Goal: Download file/media

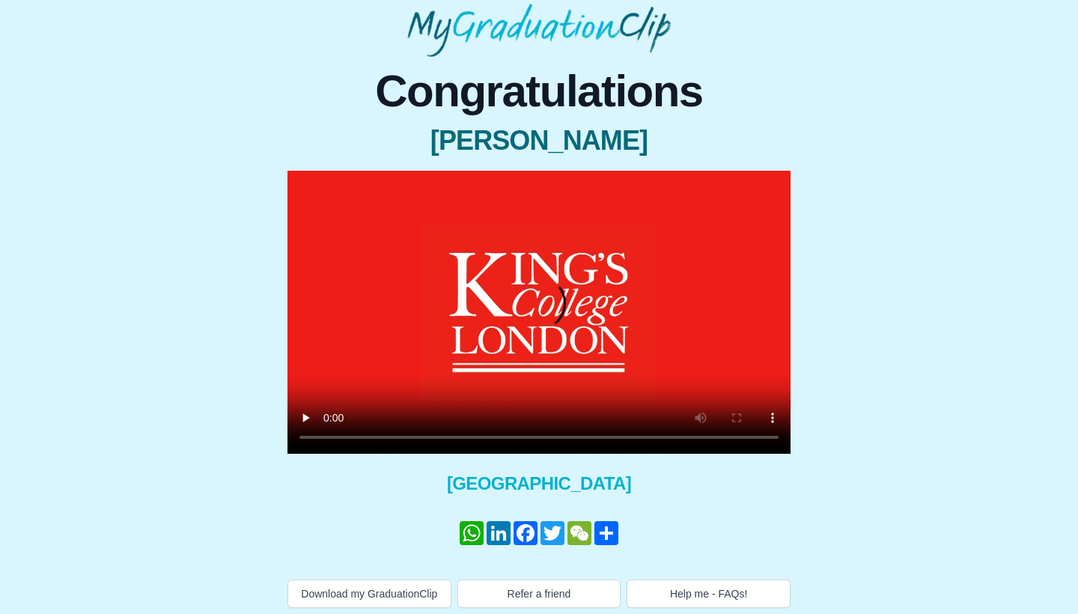
scroll to position [83, 0]
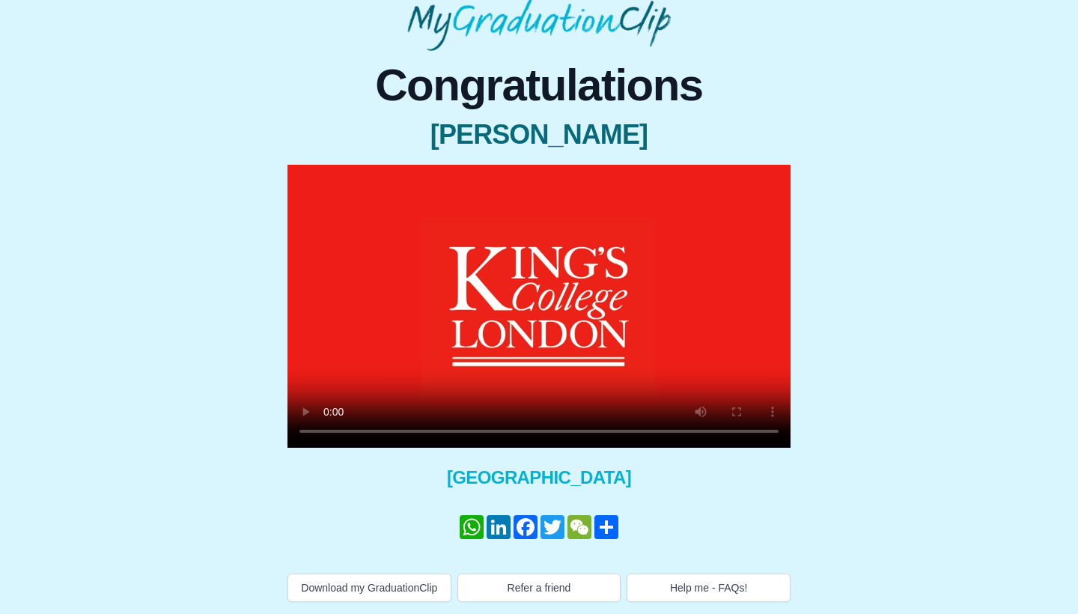
click at [329, 427] on video at bounding box center [538, 306] width 503 height 283
click at [330, 415] on video at bounding box center [538, 306] width 503 height 283
click at [615, 515] on link "Share" at bounding box center [606, 527] width 27 height 24
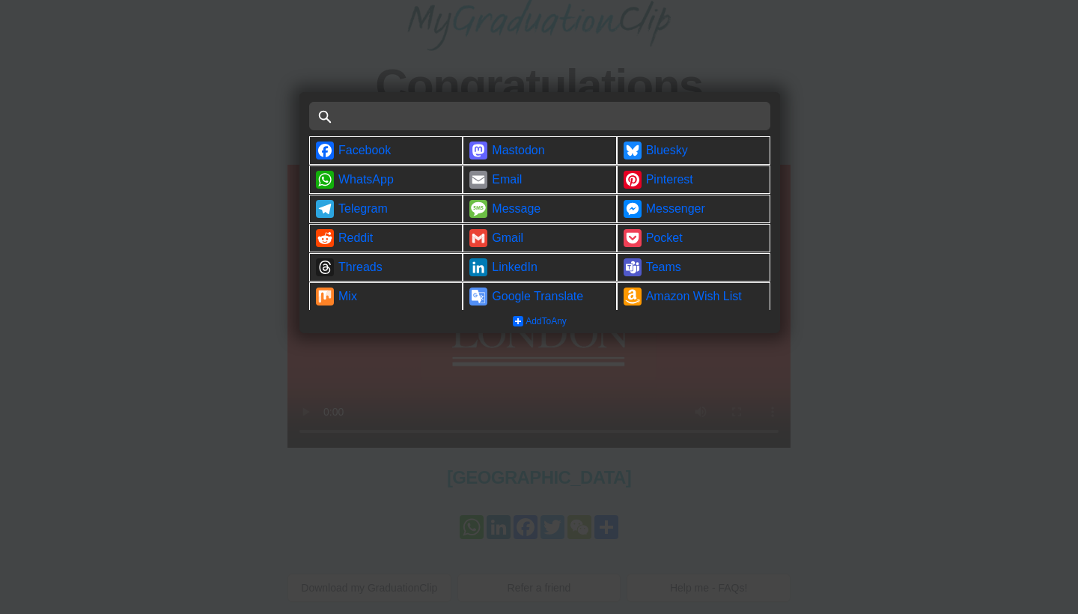
click at [171, 327] on div at bounding box center [539, 307] width 1078 height 614
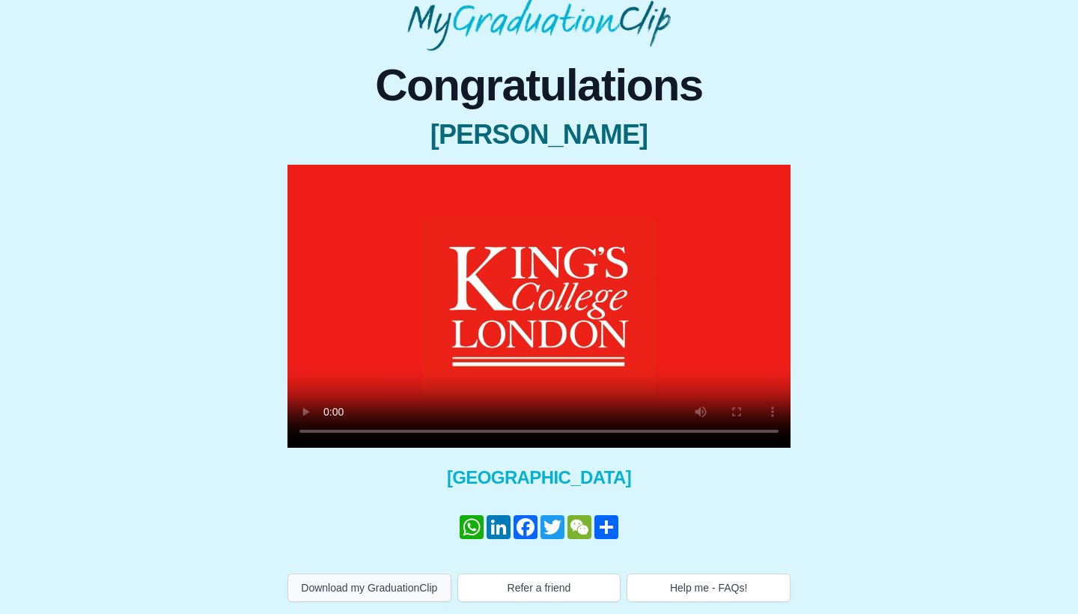
click at [382, 588] on button "Download my GraduationClip" at bounding box center [369, 587] width 164 height 28
click at [564, 417] on video at bounding box center [538, 306] width 503 height 283
click at [526, 417] on video at bounding box center [538, 306] width 503 height 283
click at [495, 417] on video at bounding box center [538, 306] width 503 height 283
click at [485, 418] on video at bounding box center [538, 306] width 503 height 283
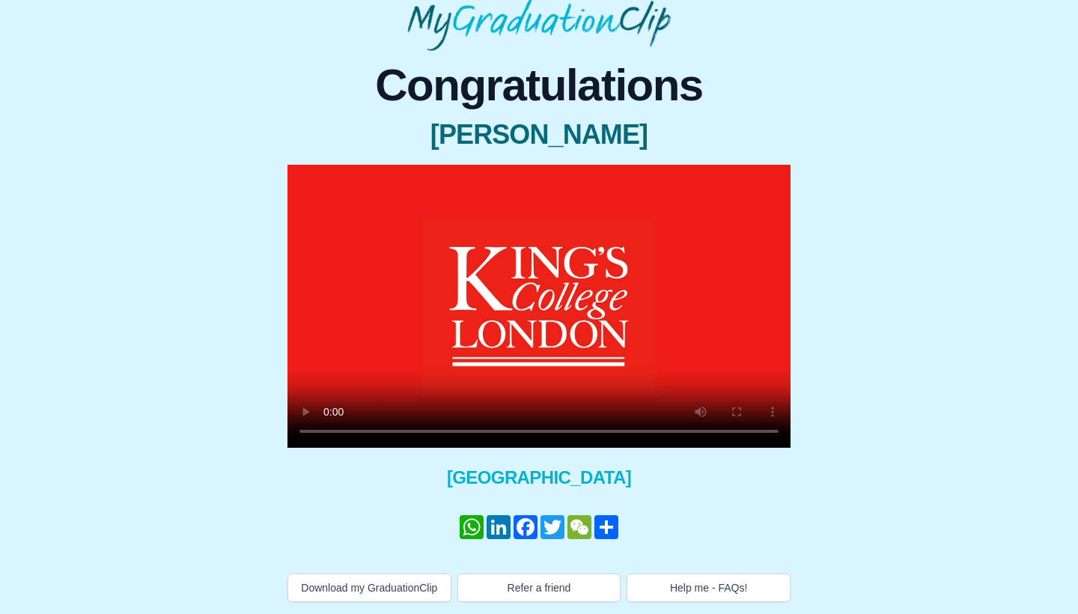
click at [327, 415] on video at bounding box center [538, 306] width 503 height 283
click at [526, 417] on video at bounding box center [538, 306] width 503 height 283
click at [504, 413] on video at bounding box center [538, 306] width 503 height 283
click at [485, 417] on video at bounding box center [538, 306] width 503 height 283
